Goal: Task Accomplishment & Management: Complete application form

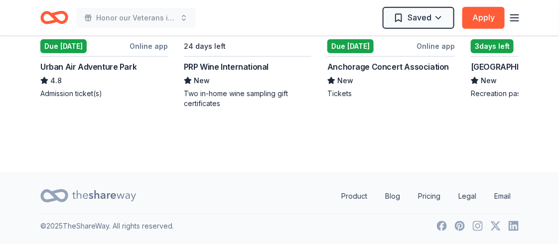
scroll to position [0, 330]
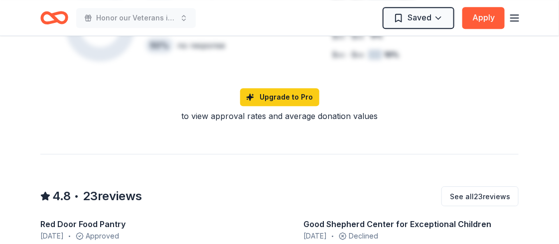
click at [515, 175] on div "Tito's Handmade Vodka 4.8 • 23 reviews 3 applies last week approval rate donati…" at bounding box center [279, 32] width 510 height 1607
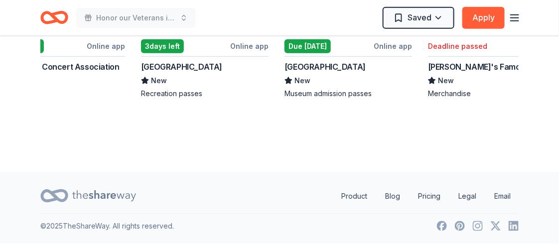
scroll to position [2155, 0]
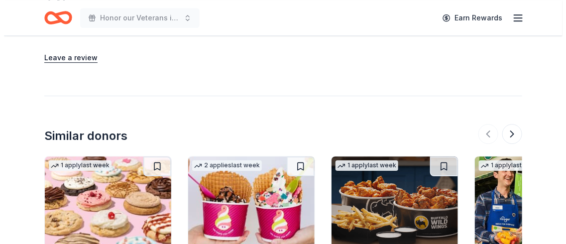
scroll to position [842, 0]
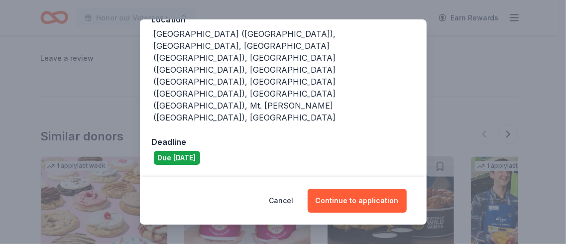
scroll to position [173, 0]
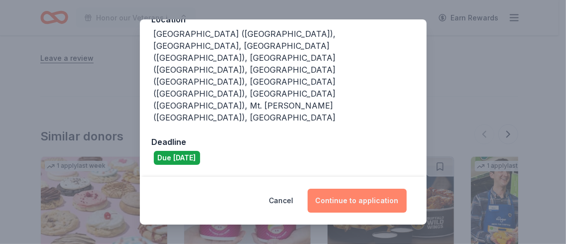
click at [407, 190] on button "Continue to application" at bounding box center [357, 201] width 99 height 24
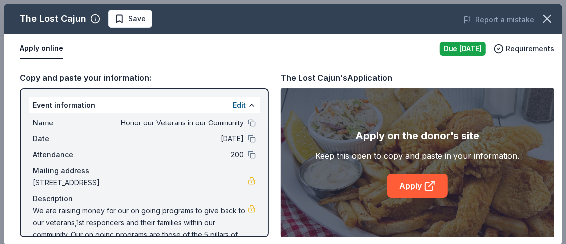
scroll to position [4, 0]
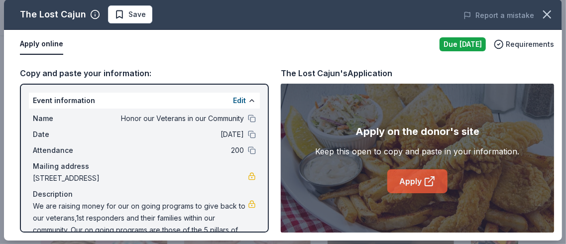
click at [436, 187] on icon at bounding box center [430, 181] width 12 height 12
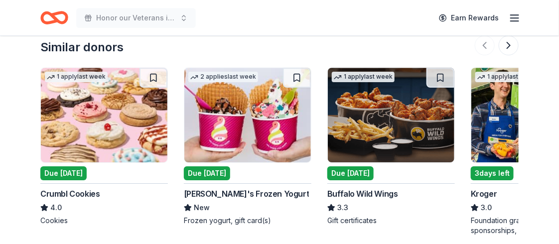
scroll to position [927, 0]
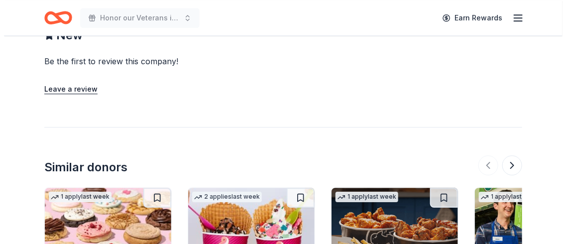
scroll to position [807, 0]
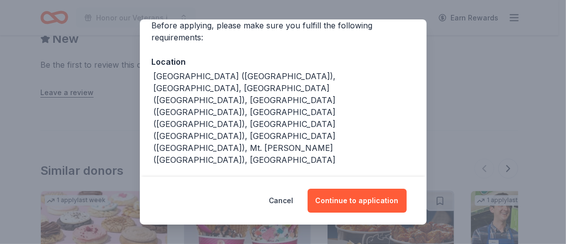
scroll to position [173, 0]
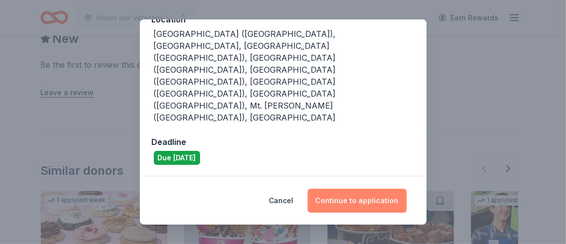
click at [407, 189] on button "Continue to application" at bounding box center [357, 201] width 99 height 24
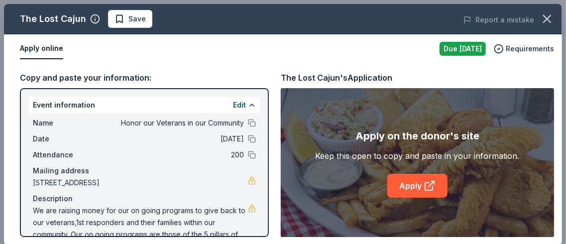
scroll to position [4, 0]
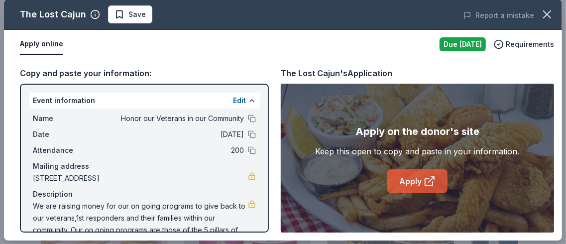
click at [436, 187] on icon at bounding box center [430, 181] width 12 height 12
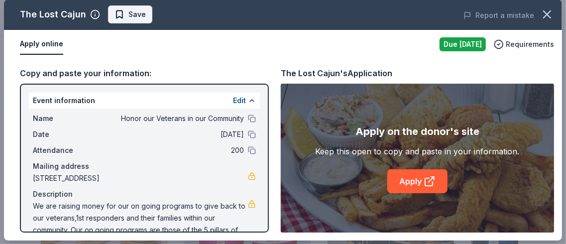
click at [146, 18] on span "Save" at bounding box center [129, 14] width 31 height 12
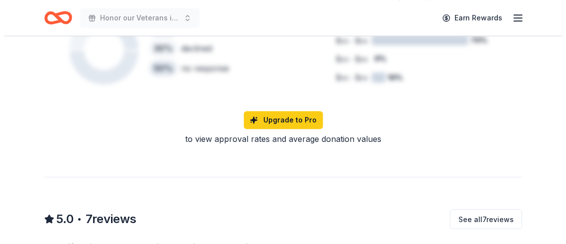
scroll to position [781, 0]
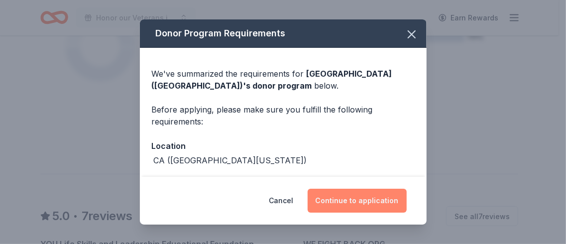
click at [407, 190] on button "Continue to application" at bounding box center [357, 201] width 99 height 24
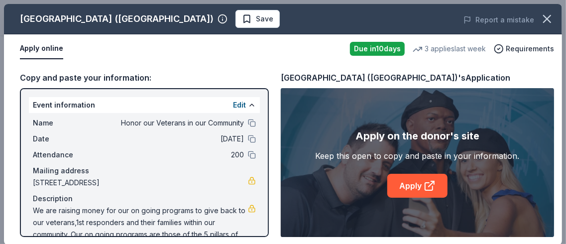
scroll to position [4, 0]
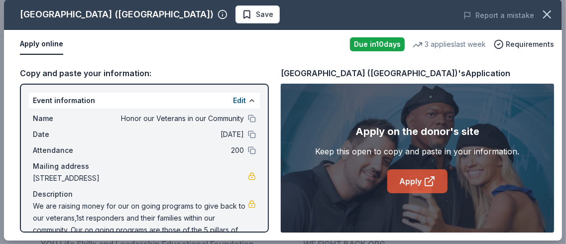
click at [434, 182] on icon at bounding box center [431, 179] width 5 height 5
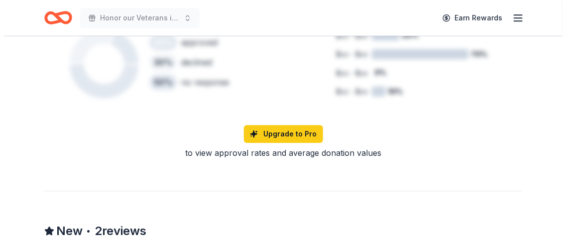
scroll to position [870, 0]
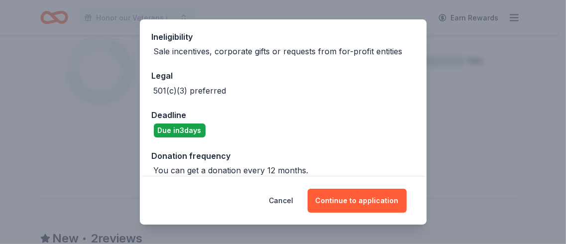
scroll to position [371, 0]
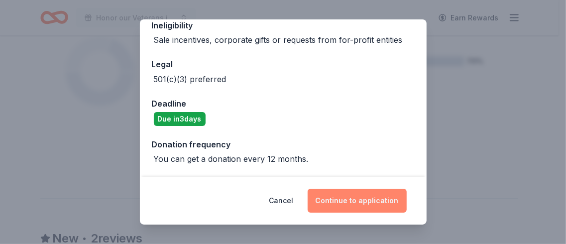
click at [378, 189] on button "Continue to application" at bounding box center [357, 201] width 99 height 24
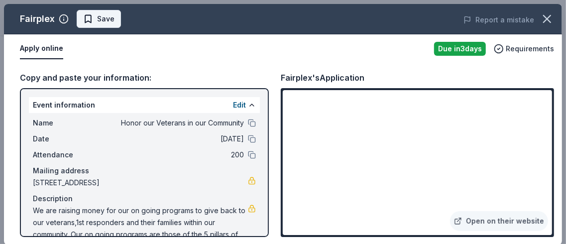
click at [114, 25] on span "Save" at bounding box center [105, 19] width 17 height 12
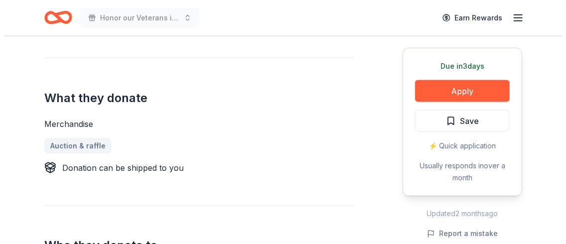
scroll to position [378, 0]
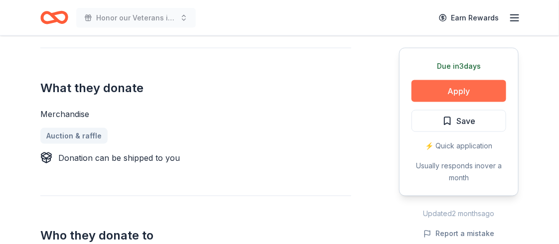
click at [468, 102] on button "Apply" at bounding box center [458, 91] width 95 height 22
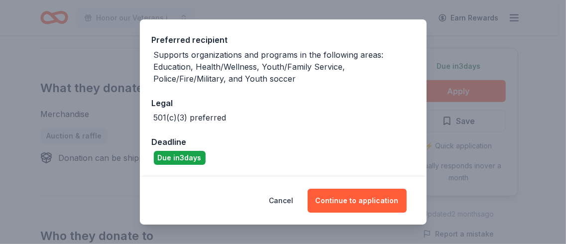
scroll to position [178, 0]
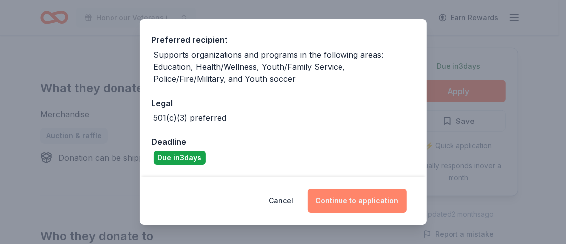
click at [407, 189] on button "Continue to application" at bounding box center [357, 201] width 99 height 24
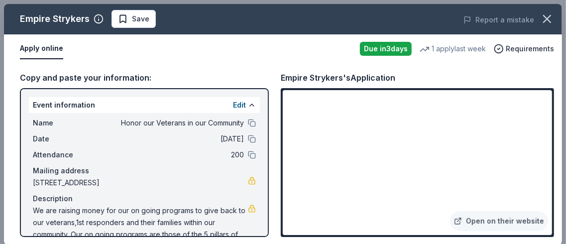
scroll to position [4, 0]
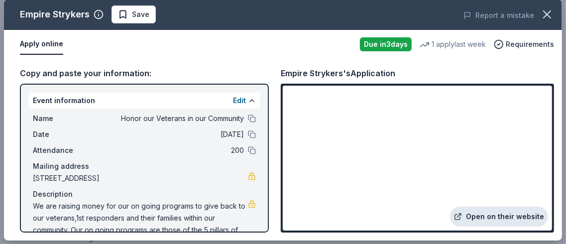
click at [505, 209] on link "Open on their website" at bounding box center [499, 217] width 98 height 20
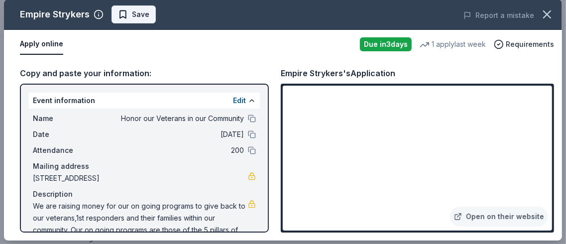
click at [149, 20] on span "Save" at bounding box center [140, 14] width 17 height 12
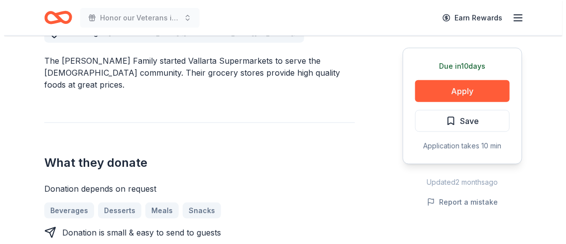
scroll to position [304, 0]
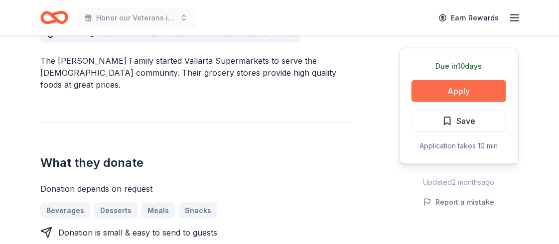
click at [470, 102] on button "Apply" at bounding box center [458, 91] width 95 height 22
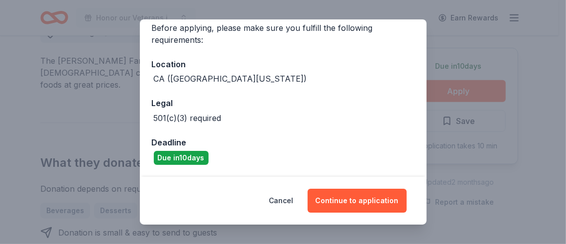
scroll to position [194, 0]
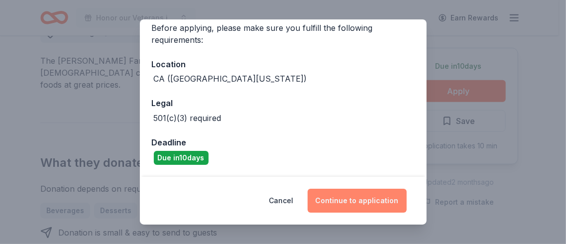
click at [407, 200] on button "Continue to application" at bounding box center [357, 201] width 99 height 24
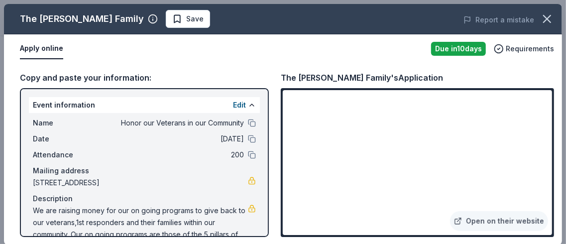
scroll to position [4, 0]
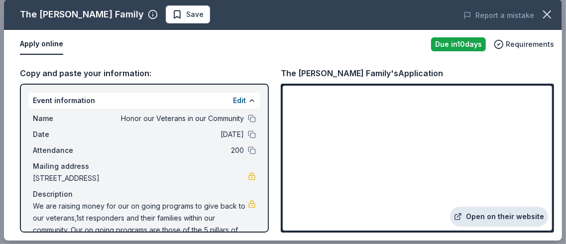
click at [498, 211] on link "Open on their website" at bounding box center [499, 217] width 98 height 20
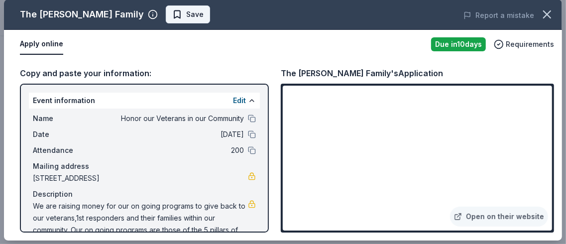
click at [195, 20] on span "Save" at bounding box center [187, 14] width 31 height 12
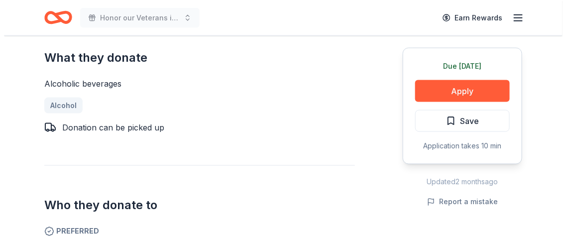
scroll to position [389, 0]
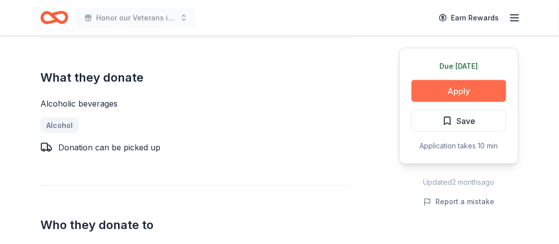
click at [464, 102] on button "Apply" at bounding box center [458, 91] width 95 height 22
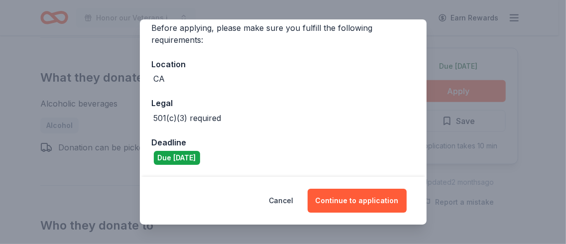
scroll to position [153, 0]
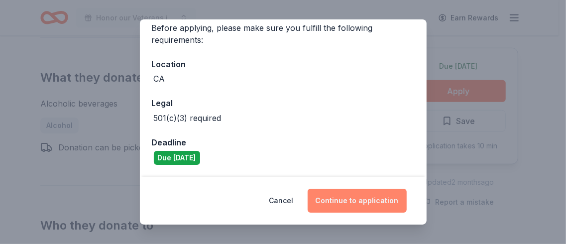
click at [407, 189] on button "Continue to application" at bounding box center [357, 201] width 99 height 24
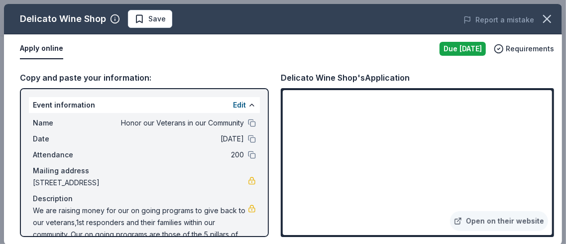
scroll to position [4, 0]
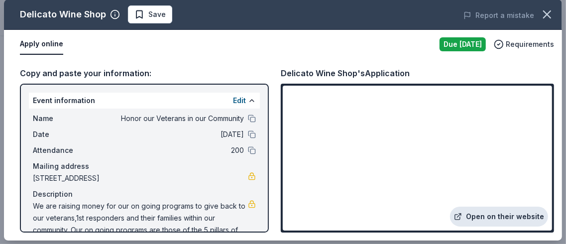
click at [494, 207] on link "Open on their website" at bounding box center [499, 217] width 98 height 20
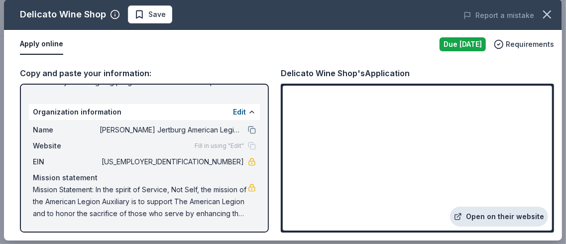
scroll to position [235, 0]
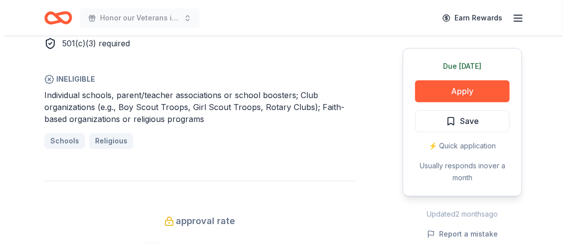
scroll to position [675, 0]
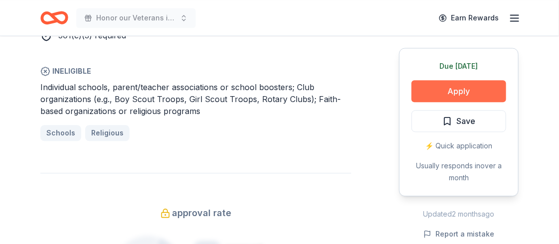
click at [465, 102] on button "Apply" at bounding box center [458, 91] width 95 height 22
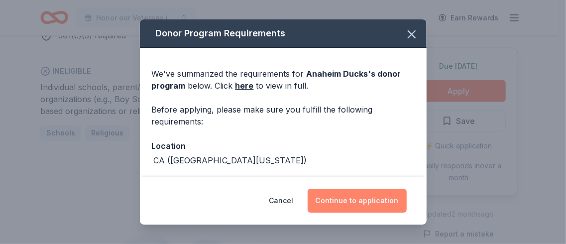
click at [407, 192] on button "Continue to application" at bounding box center [357, 201] width 99 height 24
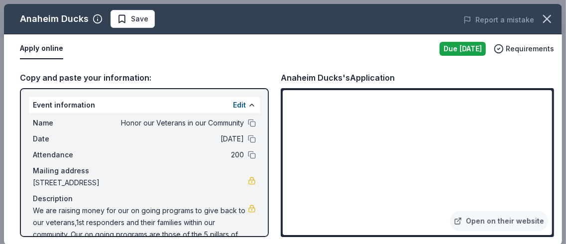
scroll to position [4, 0]
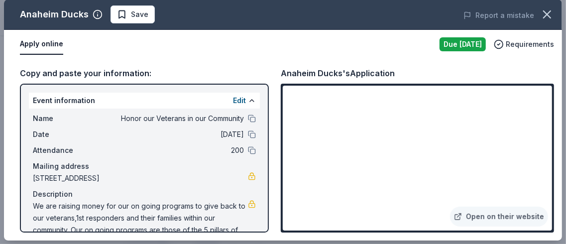
drag, startPoint x: 265, startPoint y: 45, endPoint x: 269, endPoint y: 17, distance: 27.7
click at [269, 17] on div "Anaheim Ducks Save Report a mistake Apply online Due tomorrow Requirements Copy…" at bounding box center [283, 120] width 558 height 241
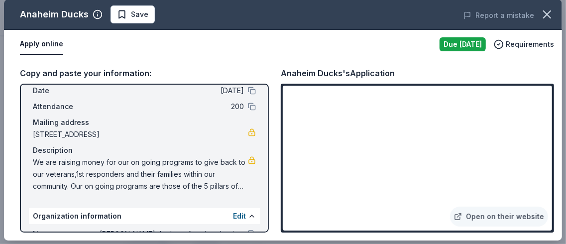
scroll to position [44, 0]
click at [336, 16] on div "Anaheim Ducks Save Report a mistake" at bounding box center [283, 15] width 558 height 30
click at [148, 19] on span "Save" at bounding box center [132, 14] width 31 height 12
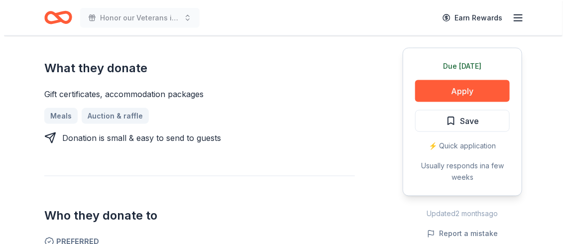
scroll to position [597, 0]
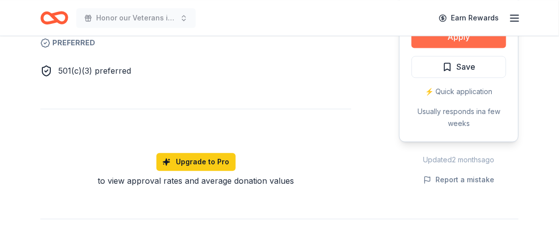
click at [420, 48] on button "Apply" at bounding box center [458, 37] width 95 height 22
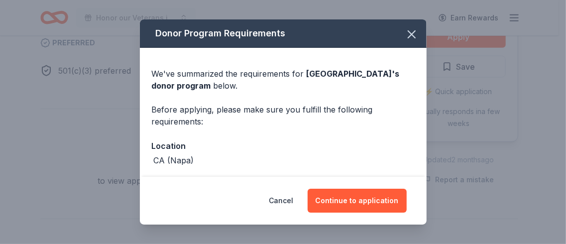
scroll to position [194, 0]
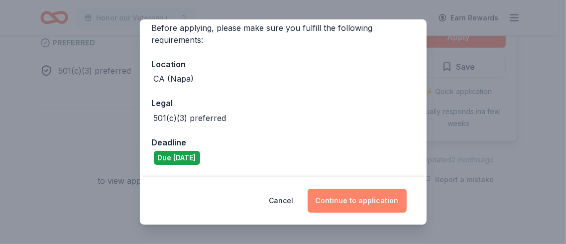
click at [407, 196] on button "Continue to application" at bounding box center [357, 201] width 99 height 24
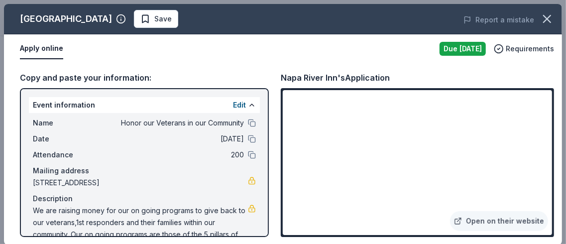
scroll to position [4, 0]
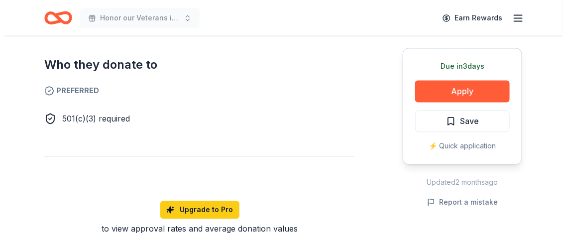
scroll to position [618, 0]
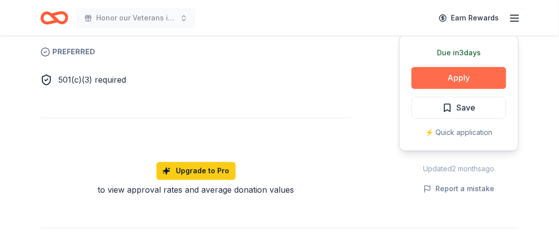
click at [471, 89] on button "Apply" at bounding box center [458, 78] width 95 height 22
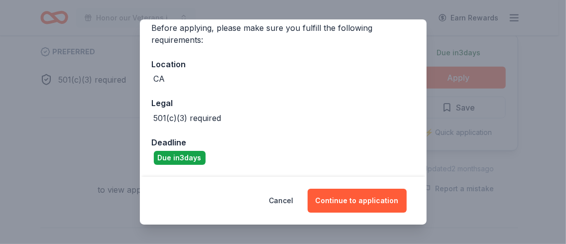
scroll to position [184, 0]
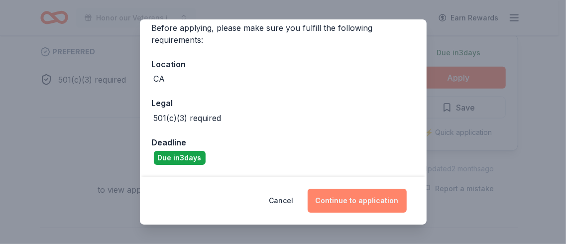
click at [407, 191] on button "Continue to application" at bounding box center [357, 201] width 99 height 24
